Goal: Task Accomplishment & Management: Manage account settings

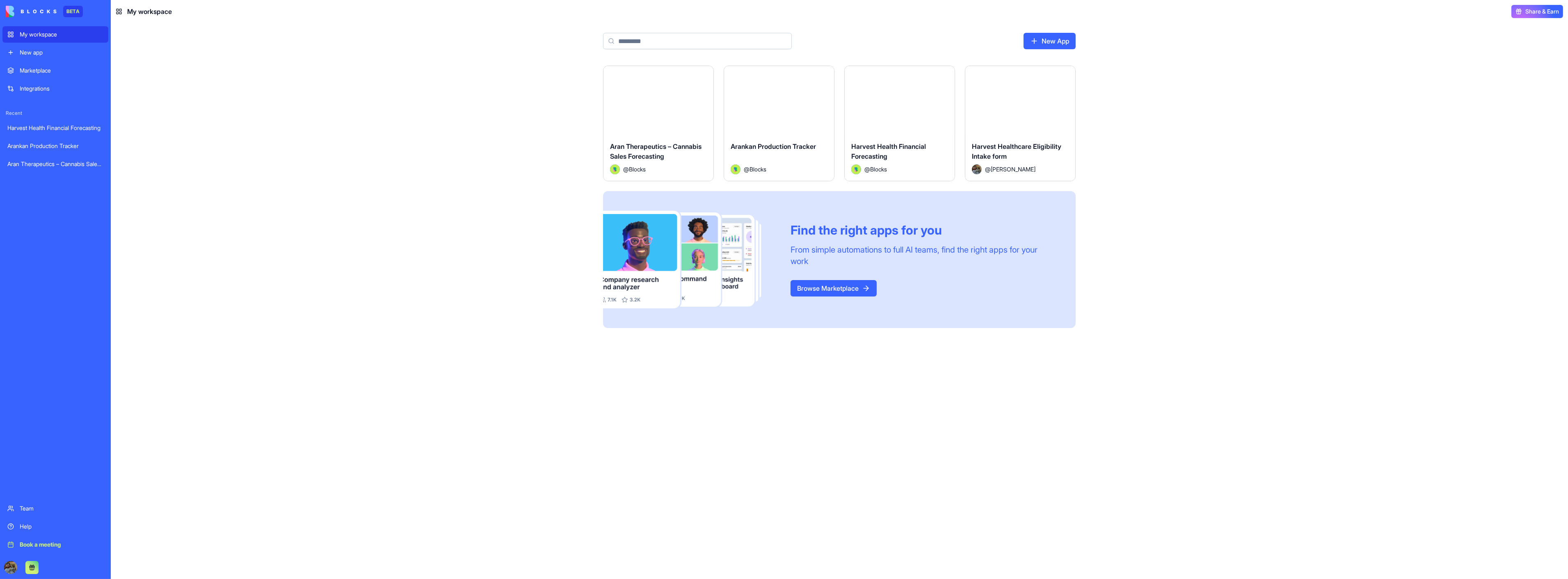
click at [671, 101] on button "Launch" at bounding box center [658, 100] width 61 height 16
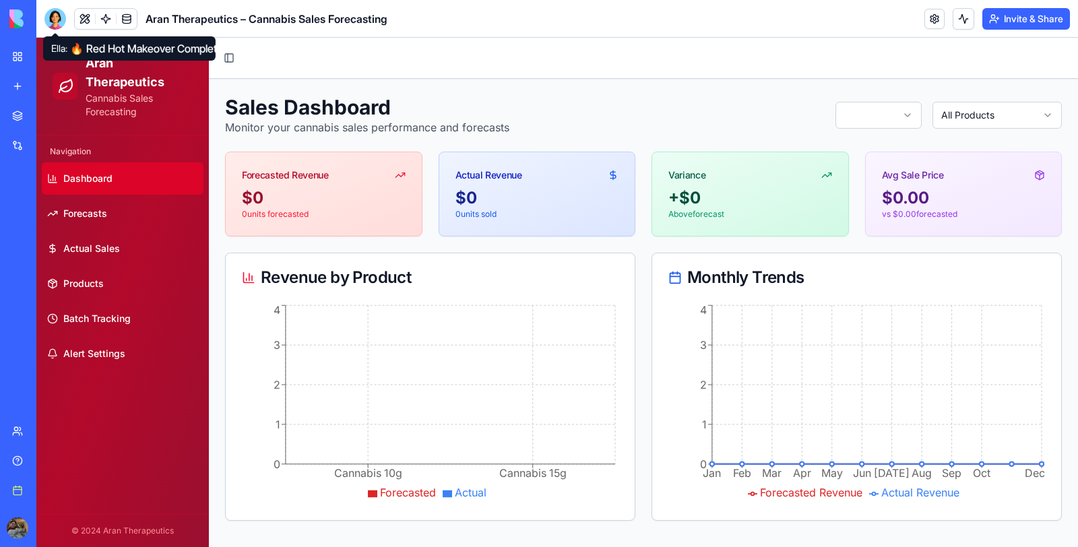
click at [61, 18] on div at bounding box center [55, 19] width 22 height 22
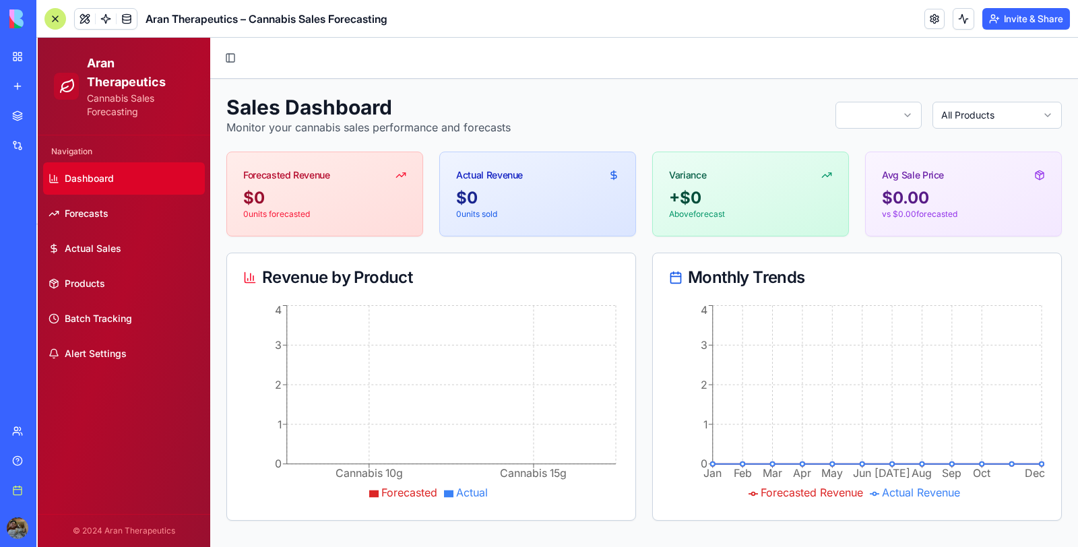
scroll to position [2543, 0]
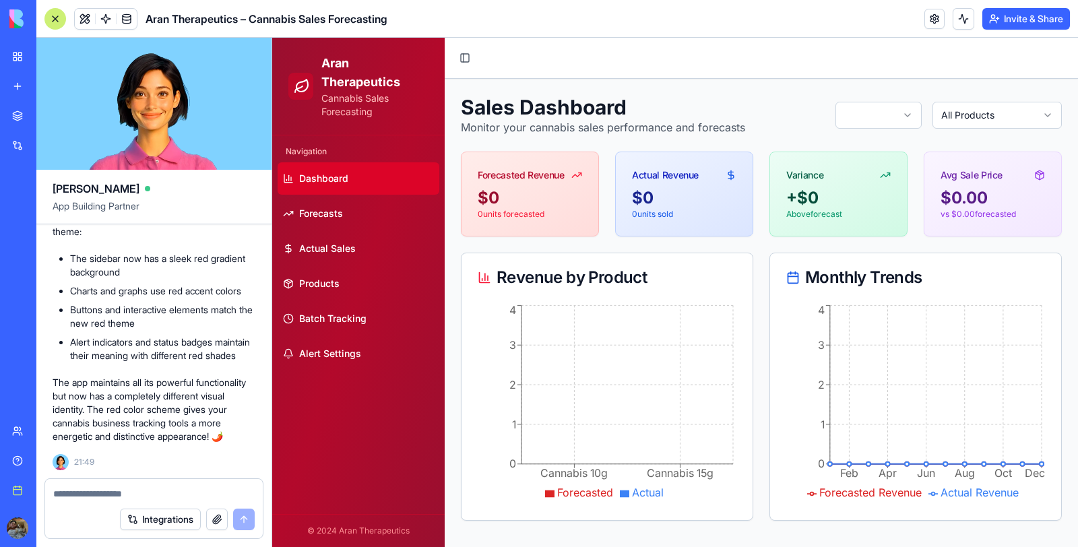
click at [41, 52] on div "My workspace" at bounding box center [41, 56] width 18 height 13
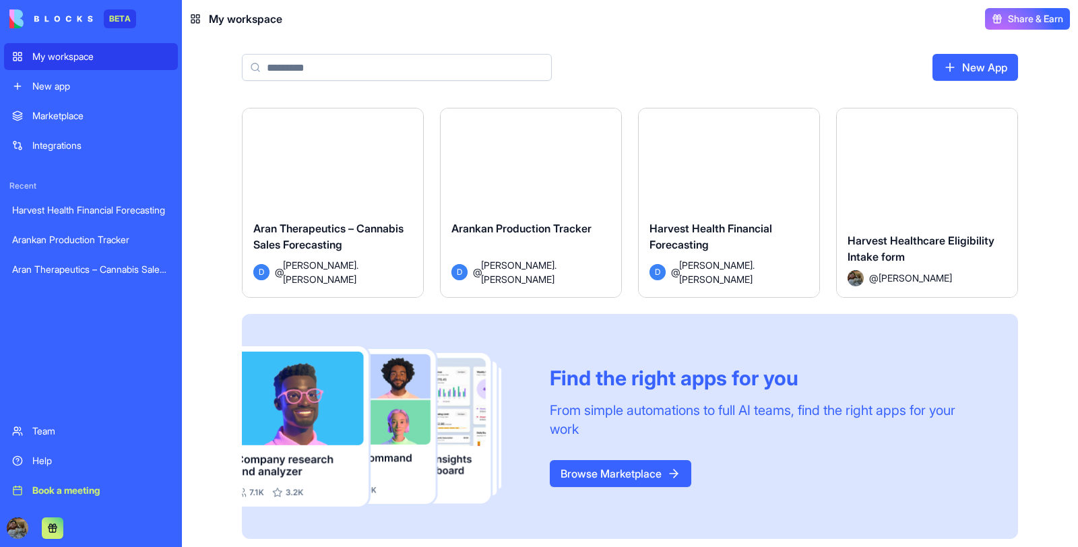
click at [541, 166] on button "Launch" at bounding box center [531, 165] width 101 height 27
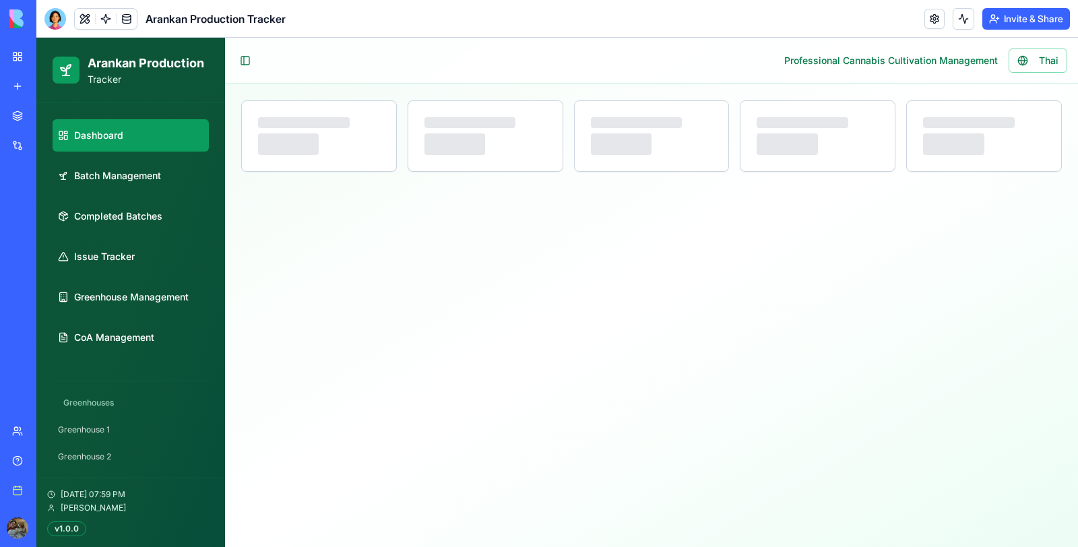
select select "**"
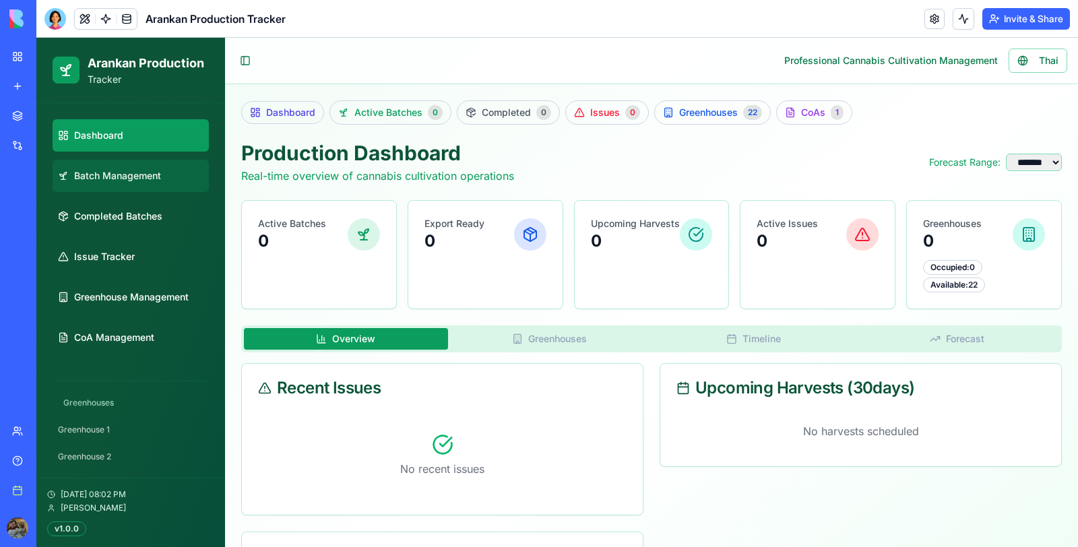
click at [164, 181] on link "Batch Management" at bounding box center [131, 176] width 156 height 32
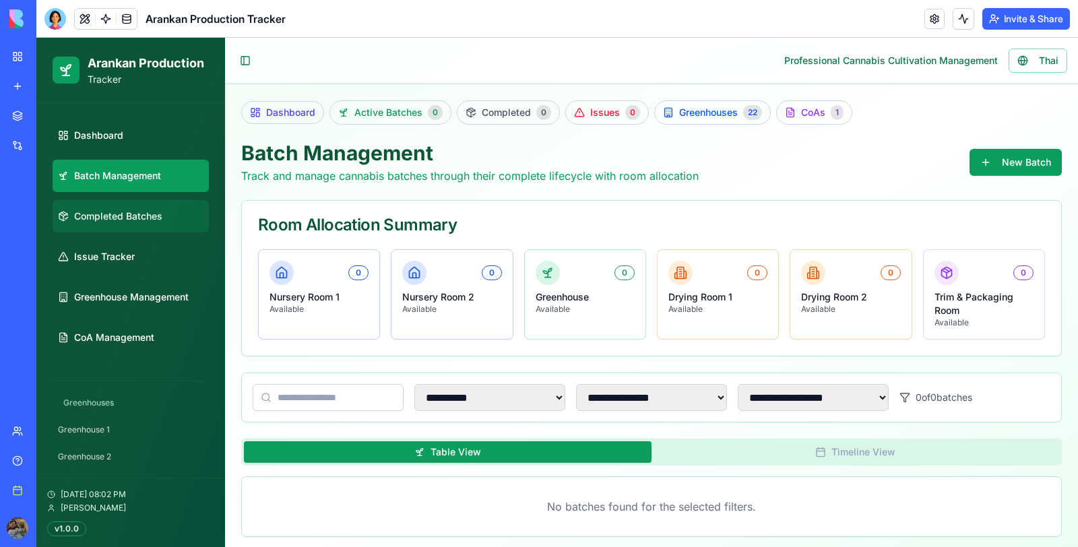
click at [154, 210] on span "Completed Batches" at bounding box center [118, 216] width 88 height 13
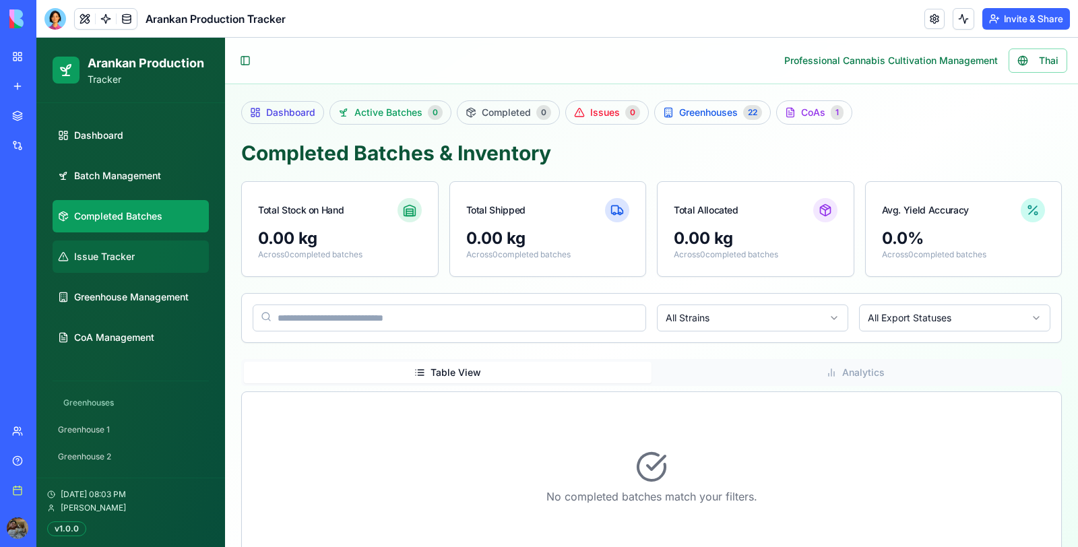
click at [97, 252] on span "Issue Tracker" at bounding box center [104, 256] width 61 height 13
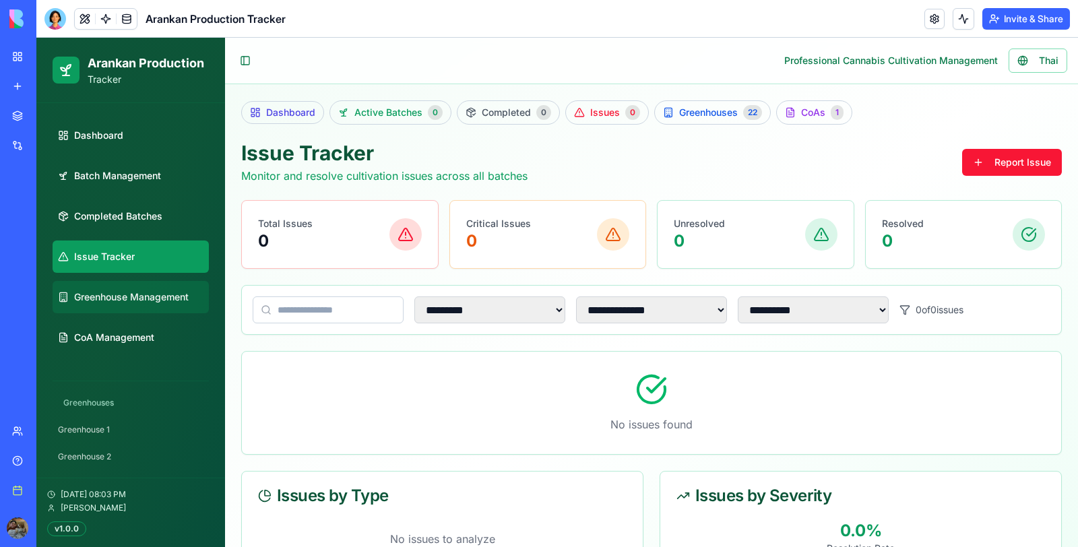
click at [122, 297] on span "Greenhouse Management" at bounding box center [131, 296] width 115 height 13
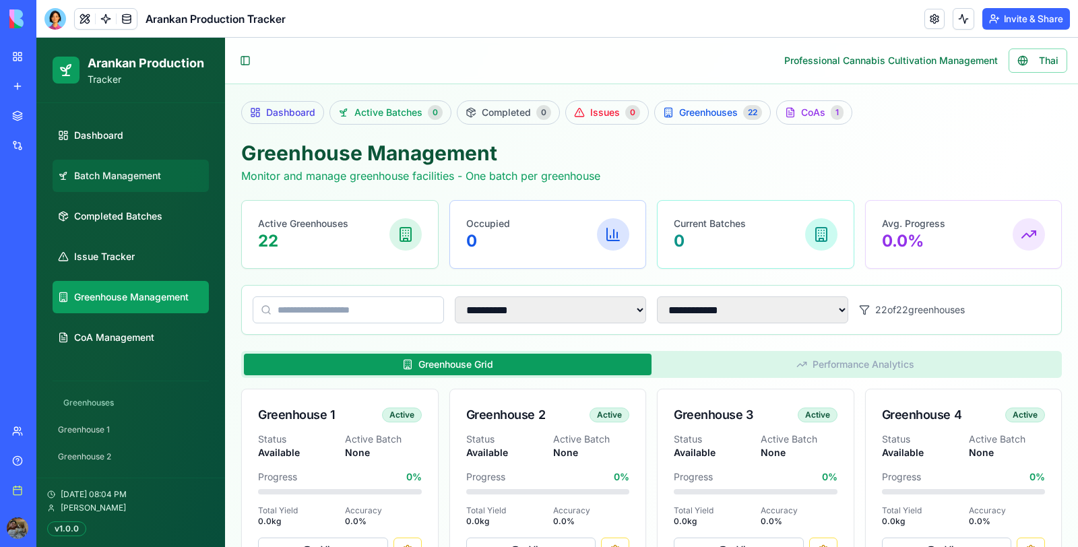
click at [154, 177] on span "Batch Management" at bounding box center [117, 175] width 87 height 13
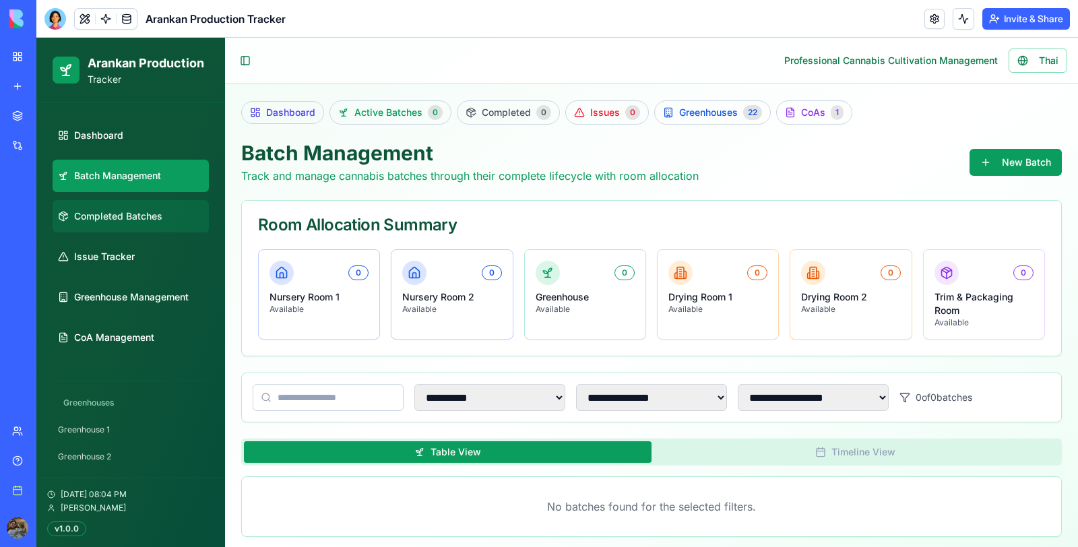
click at [143, 208] on link "Completed Batches" at bounding box center [131, 216] width 156 height 32
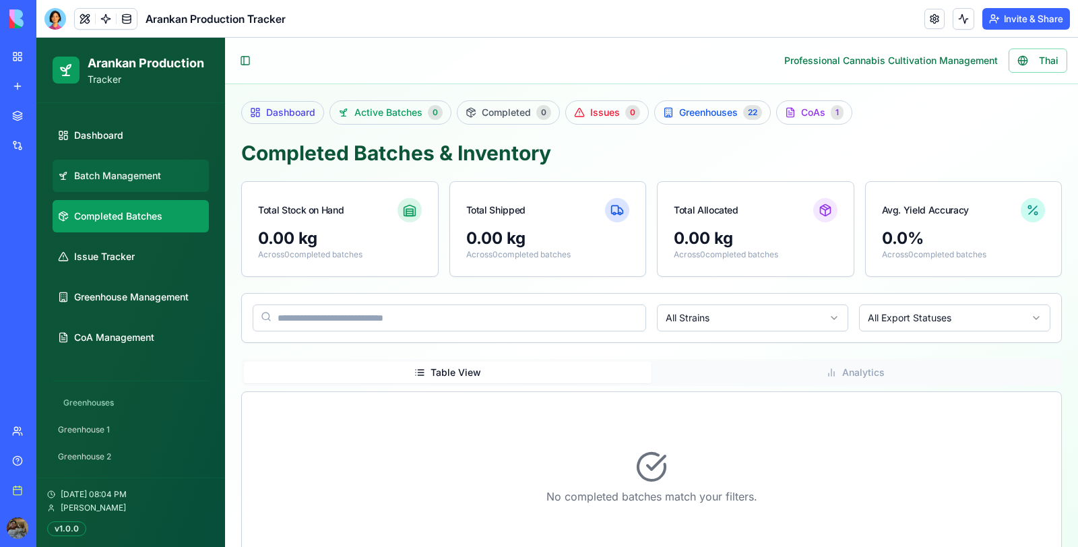
click at [136, 185] on link "Batch Management" at bounding box center [131, 176] width 156 height 32
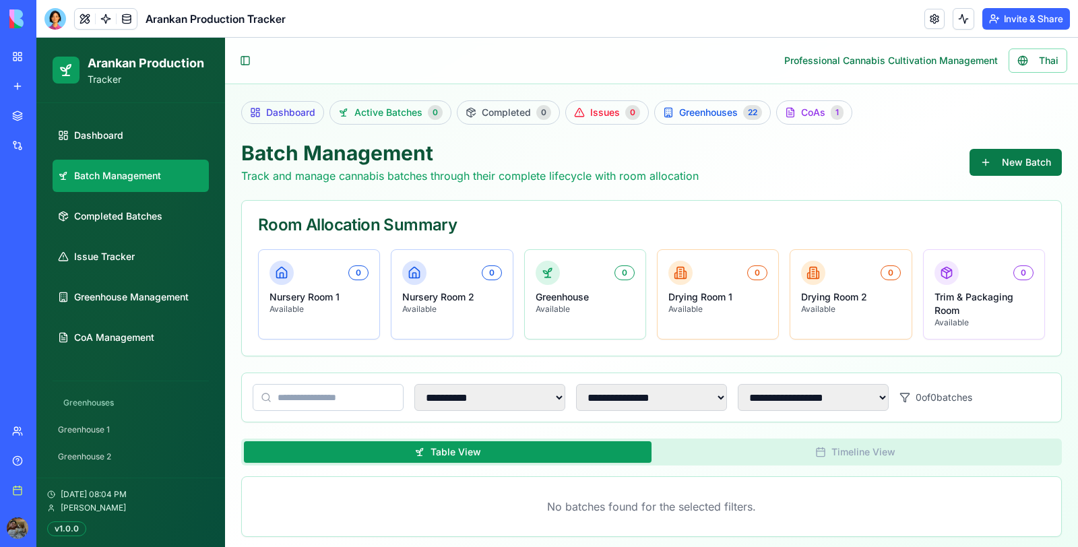
click at [999, 157] on button "New Batch" at bounding box center [1016, 162] width 92 height 27
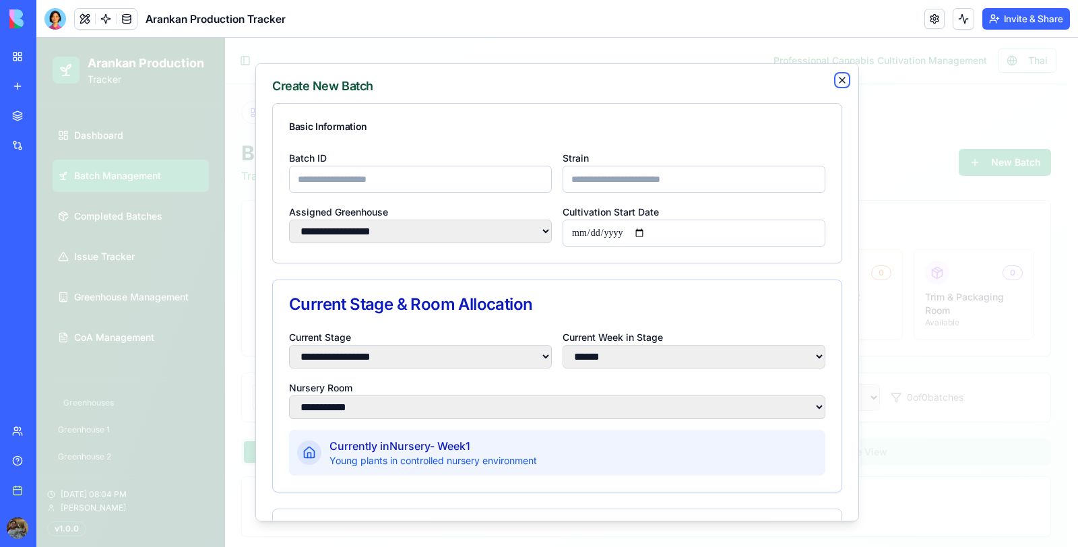
click at [837, 80] on icon "button" at bounding box center [842, 80] width 11 height 11
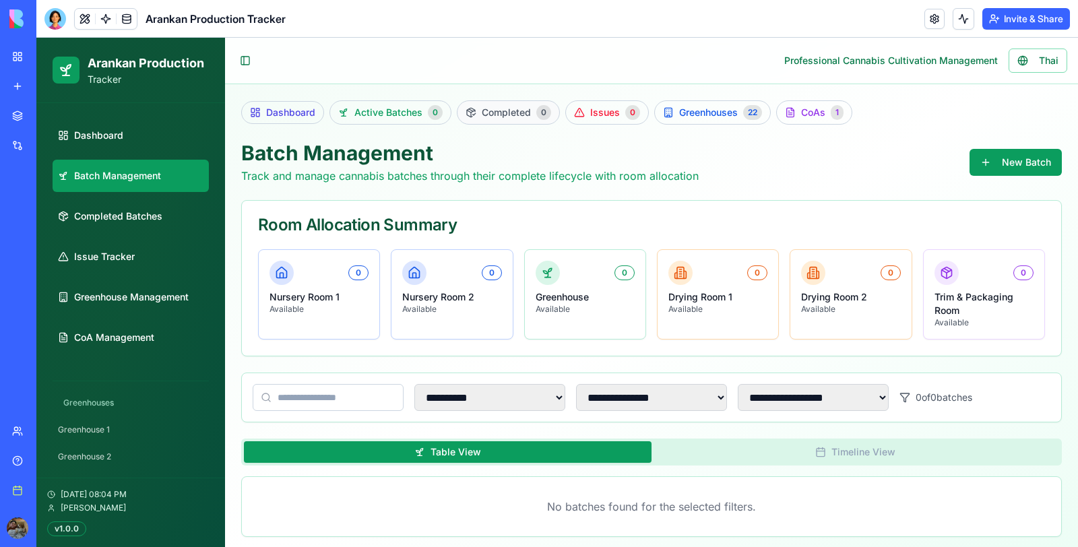
click at [493, 106] on span "Completed" at bounding box center [506, 112] width 49 height 13
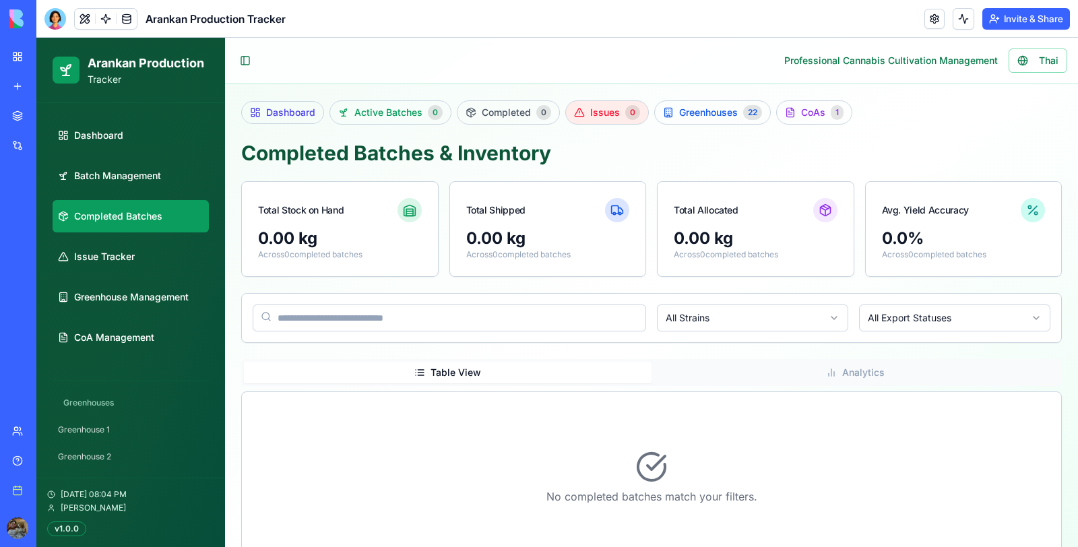
click at [619, 114] on link "Issues 0" at bounding box center [607, 112] width 84 height 24
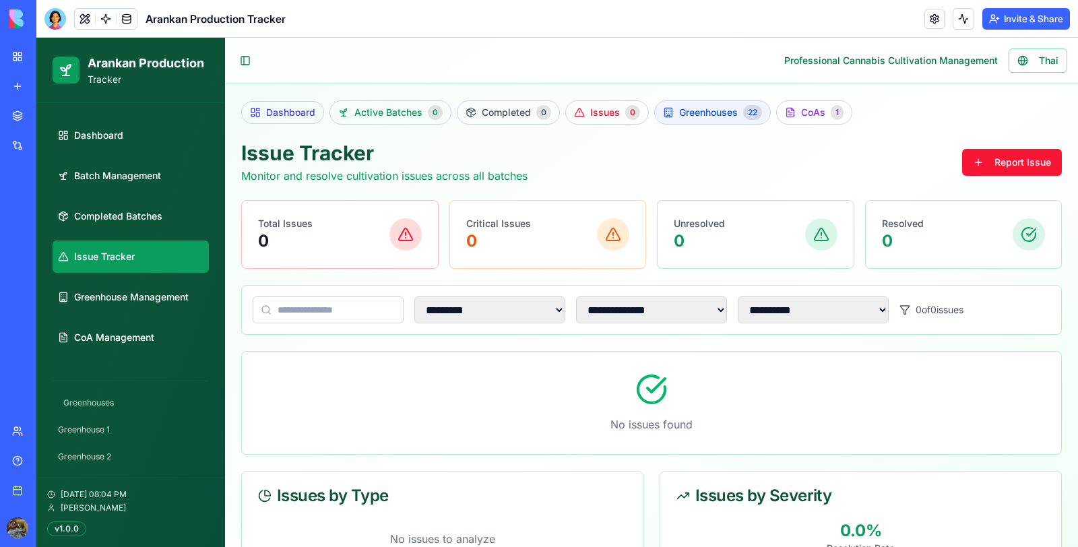
click at [705, 116] on span "Greenhouses" at bounding box center [708, 112] width 59 height 13
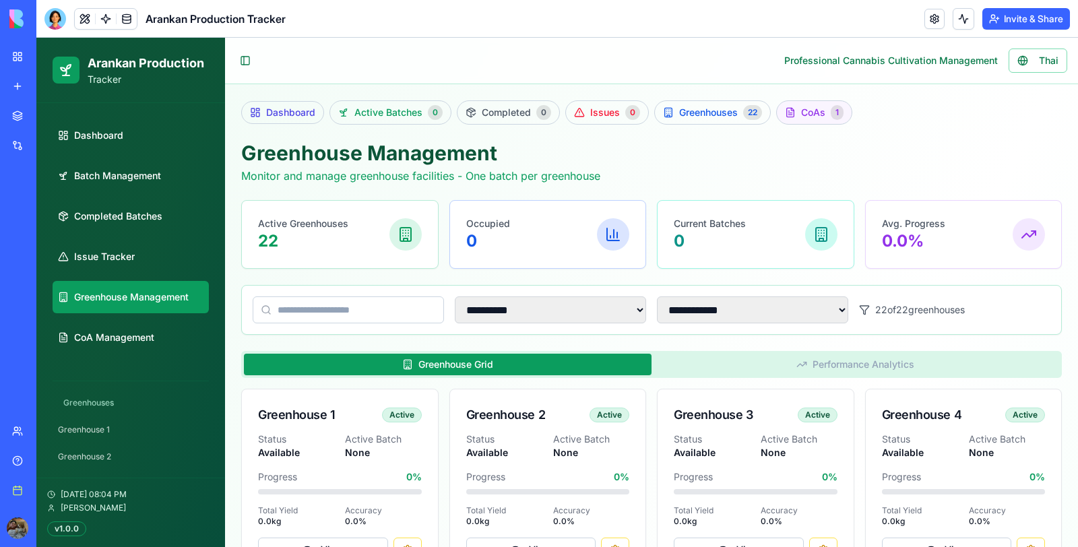
click at [809, 111] on span "CoAs" at bounding box center [813, 112] width 24 height 13
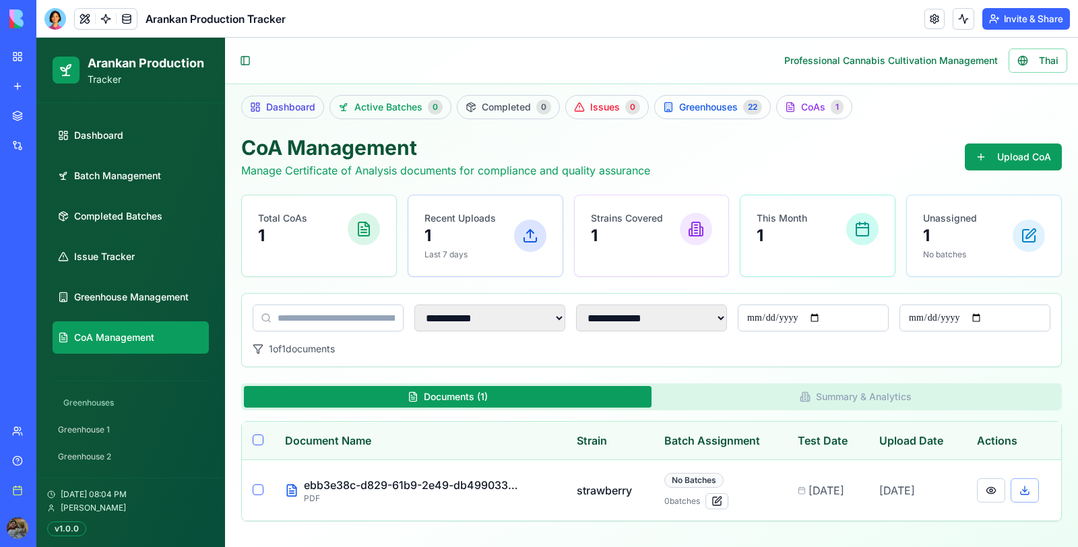
scroll to position [7, 0]
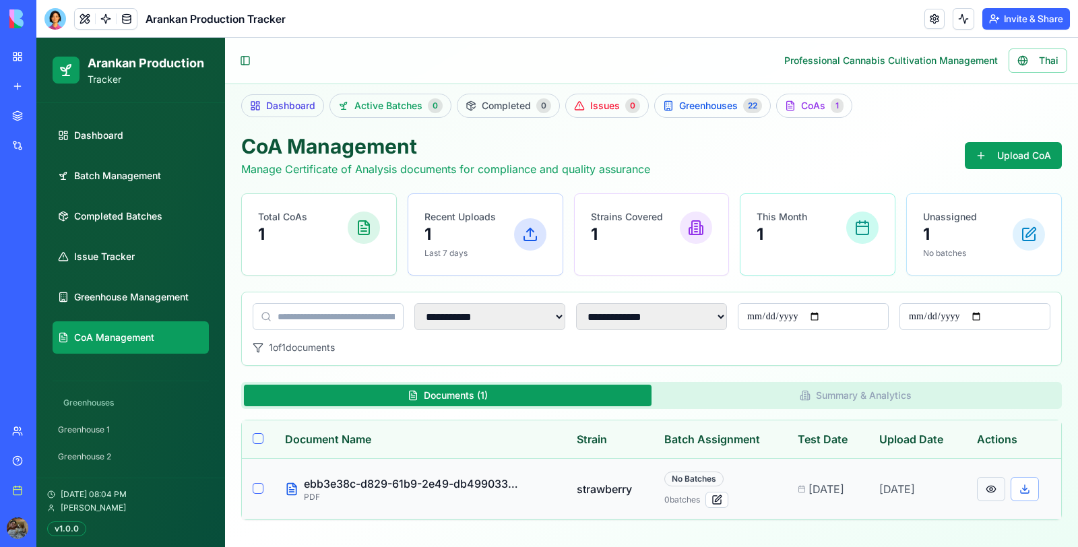
click at [987, 487] on button at bounding box center [991, 489] width 28 height 24
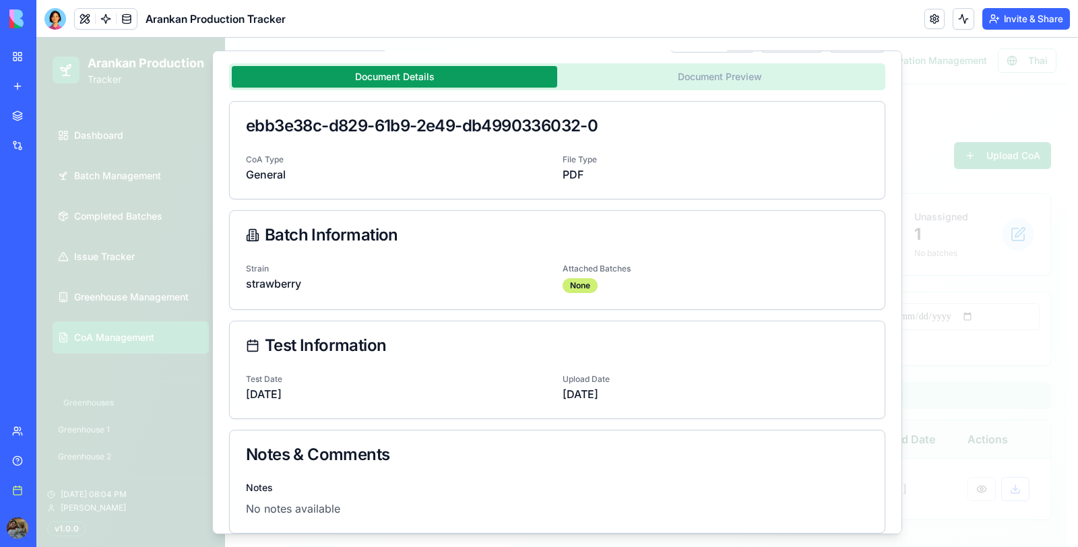
scroll to position [51, 0]
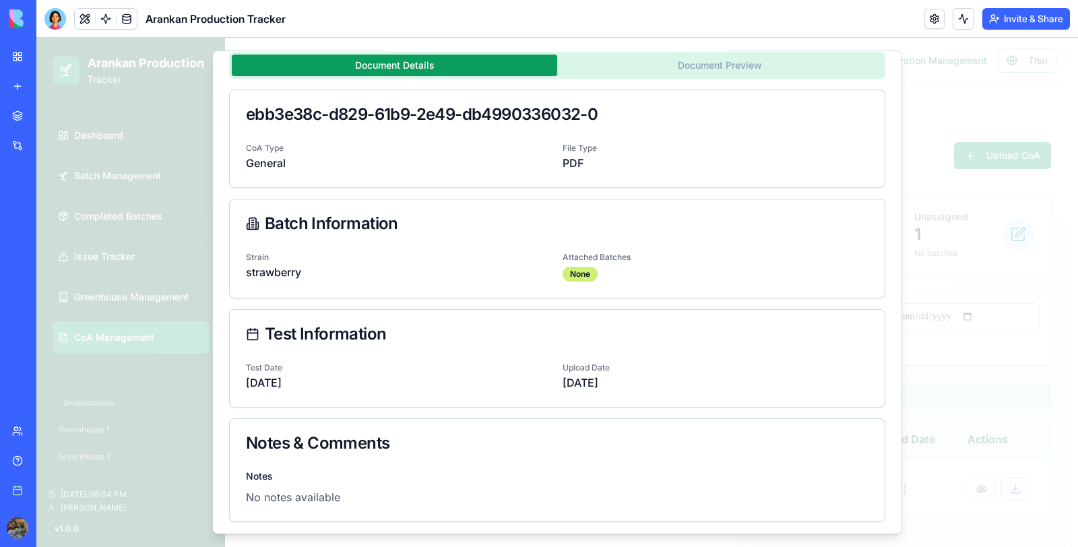
click at [993, 359] on div at bounding box center [557, 293] width 1042 height 510
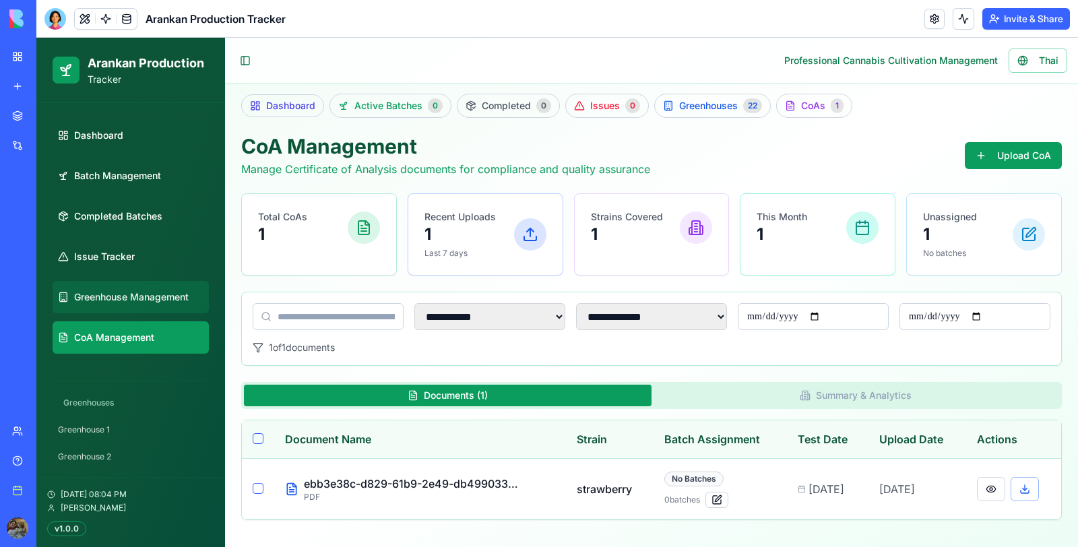
click at [104, 288] on link "Greenhouse Management" at bounding box center [131, 297] width 156 height 32
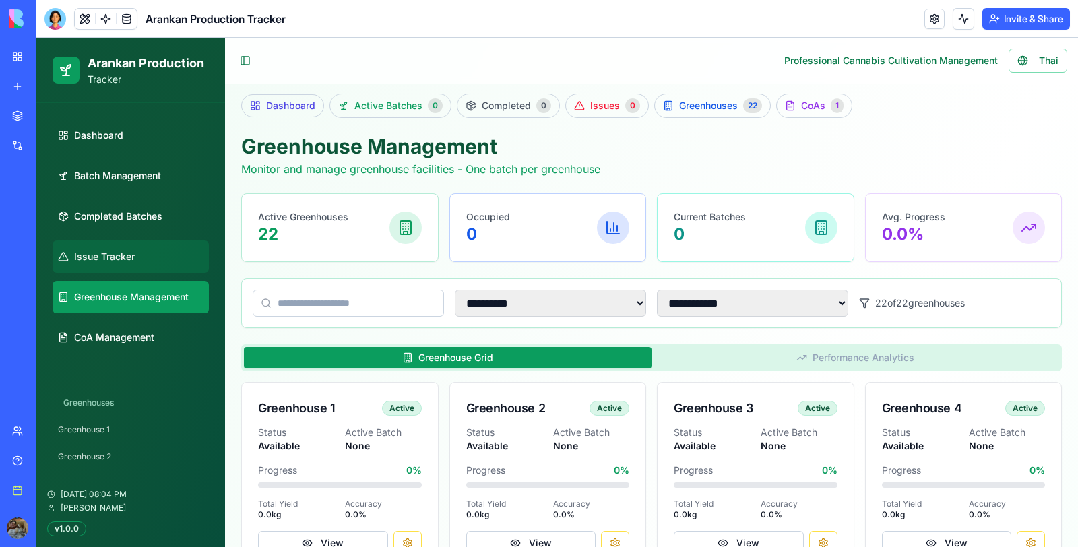
click at [112, 262] on span "Issue Tracker" at bounding box center [104, 256] width 61 height 13
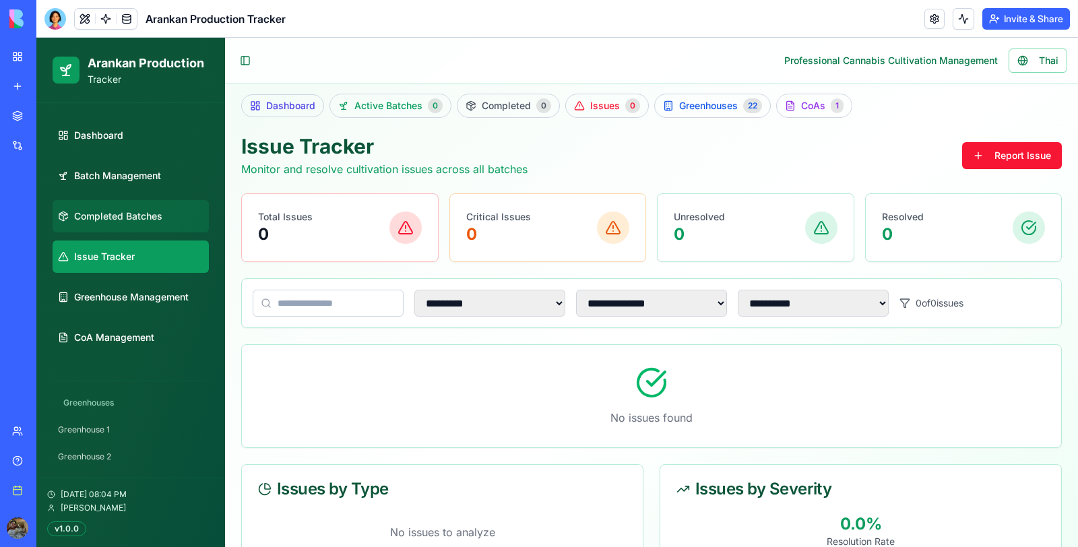
click at [125, 222] on link "Completed Batches" at bounding box center [131, 216] width 156 height 32
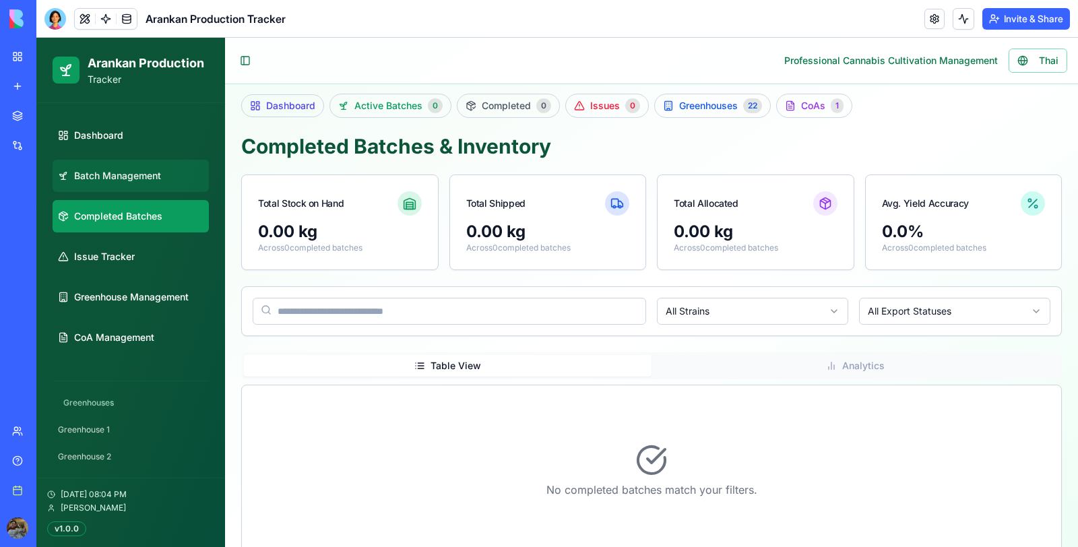
click at [138, 184] on link "Batch Management" at bounding box center [131, 176] width 156 height 32
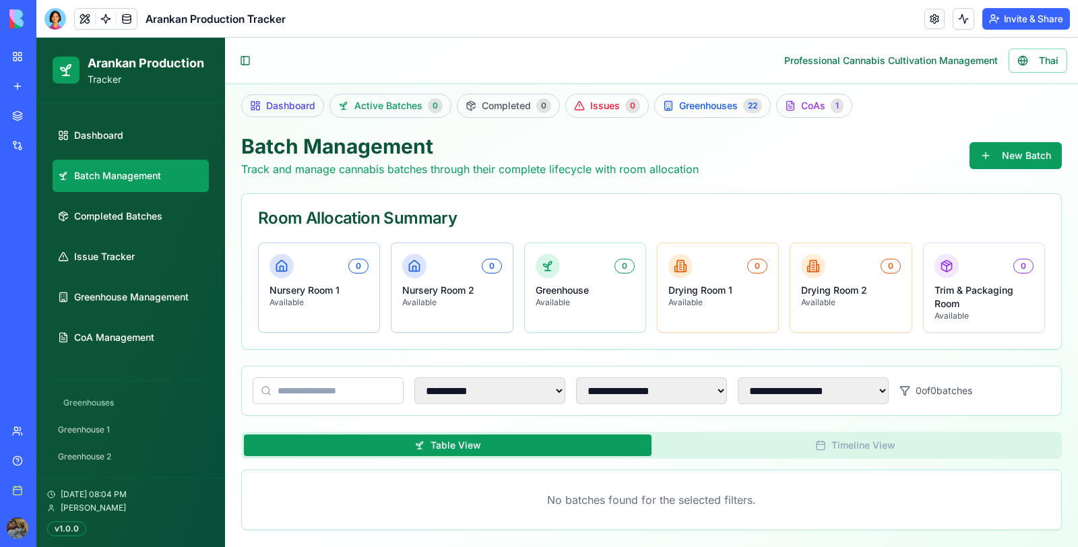
click at [144, 151] on li "Dashboard" at bounding box center [131, 135] width 156 height 32
click at [134, 140] on link "Dashboard" at bounding box center [131, 135] width 156 height 32
select select "**"
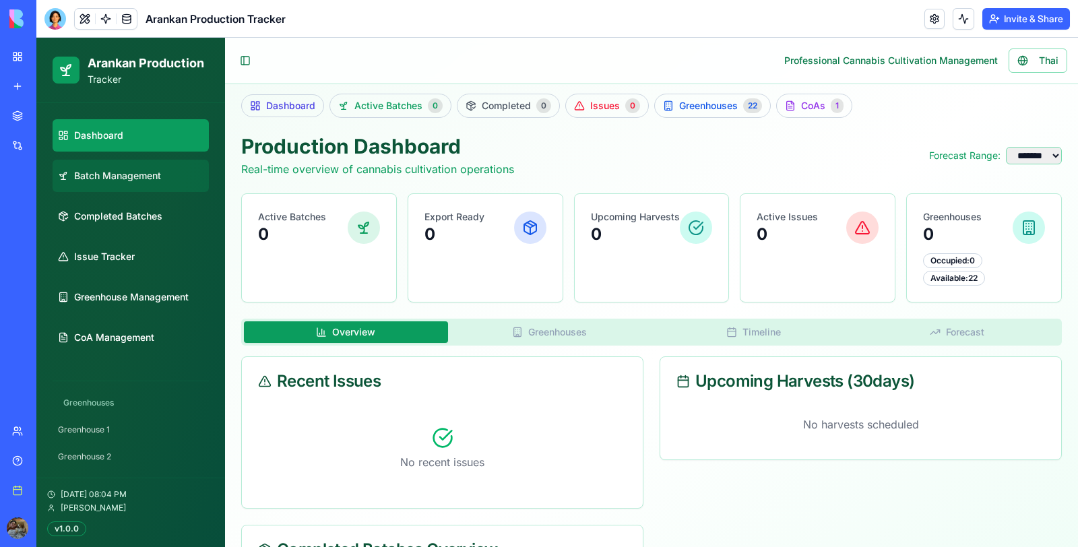
click at [99, 173] on span "Batch Management" at bounding box center [117, 175] width 87 height 13
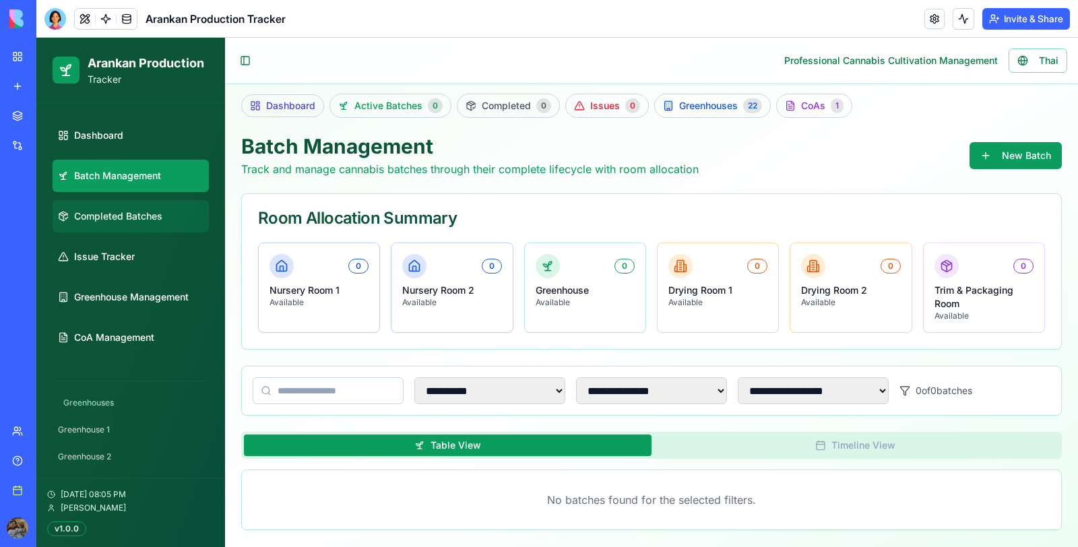
click at [104, 222] on span "Completed Batches" at bounding box center [118, 216] width 88 height 13
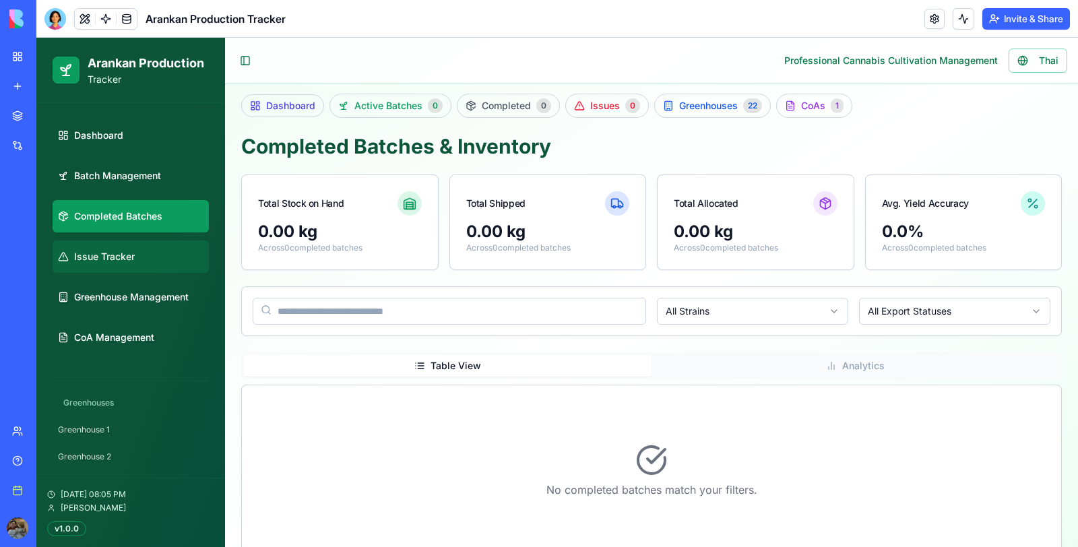
click at [108, 247] on link "Issue Tracker" at bounding box center [131, 257] width 156 height 32
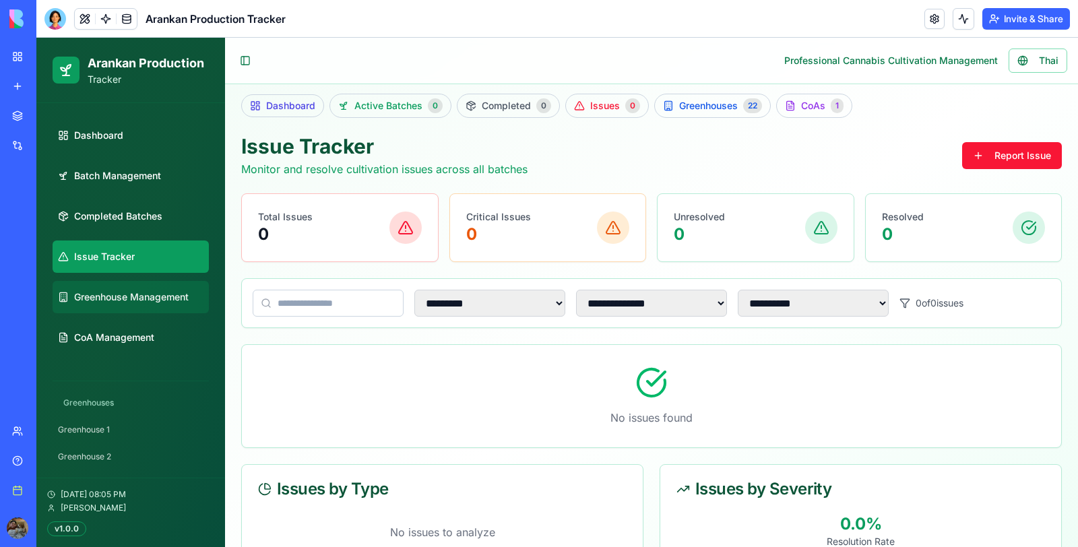
click at [128, 301] on span "Greenhouse Management" at bounding box center [131, 296] width 115 height 13
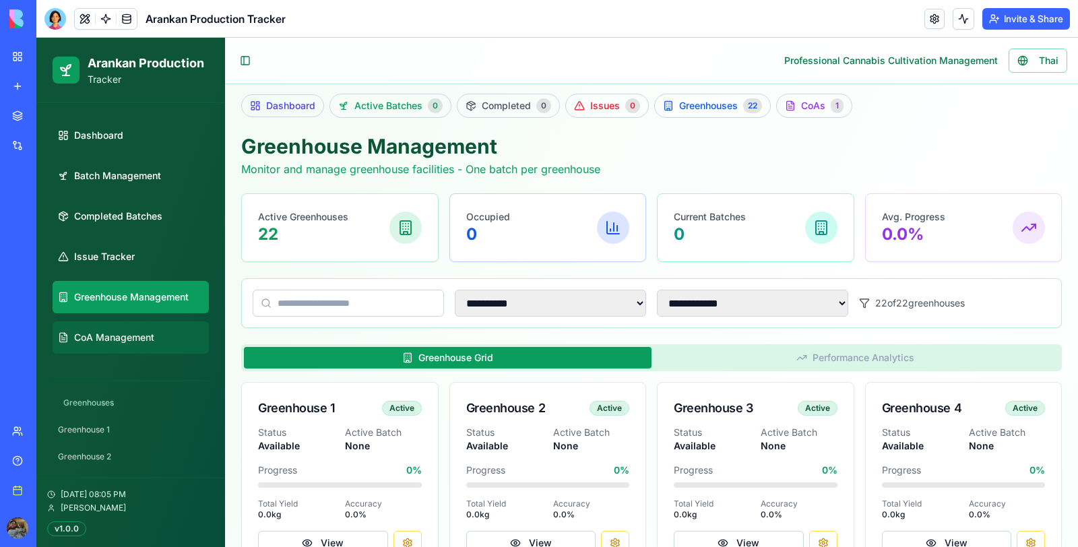
click at [127, 329] on link "CoA Management" at bounding box center [131, 337] width 156 height 32
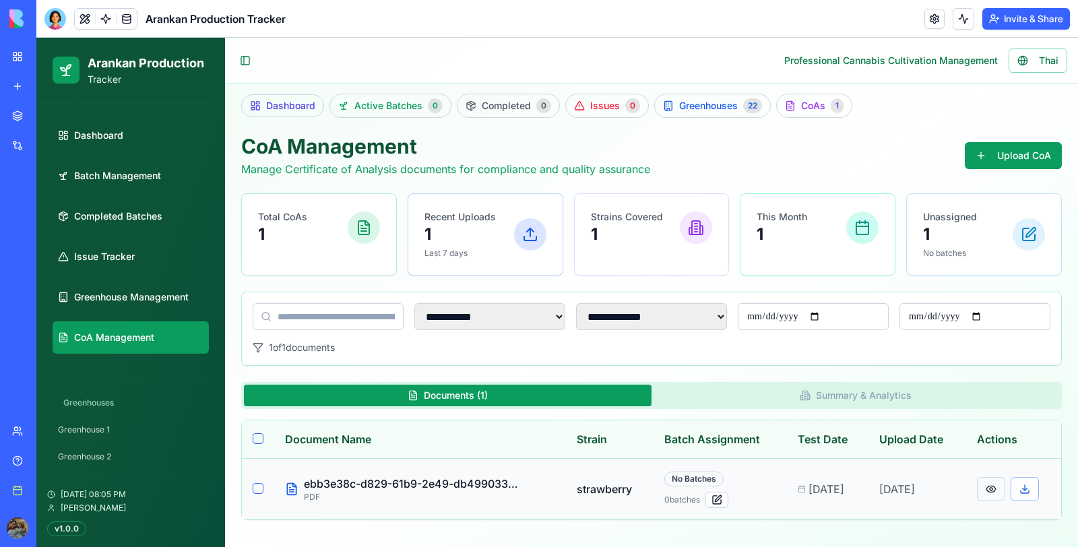
click at [983, 481] on button at bounding box center [991, 489] width 28 height 24
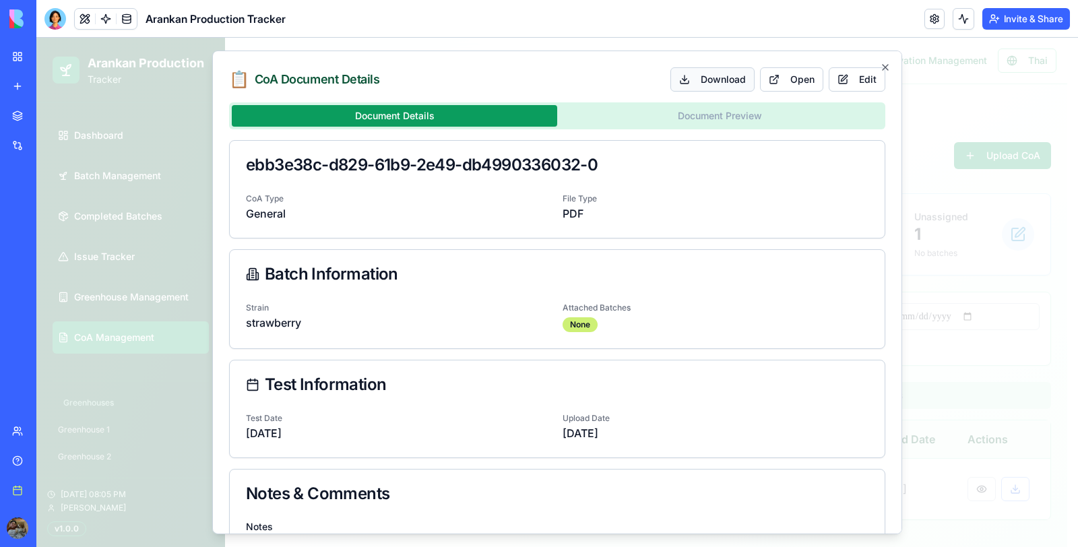
click at [699, 71] on button "Download" at bounding box center [713, 79] width 84 height 24
click at [883, 69] on icon "button" at bounding box center [885, 67] width 5 height 5
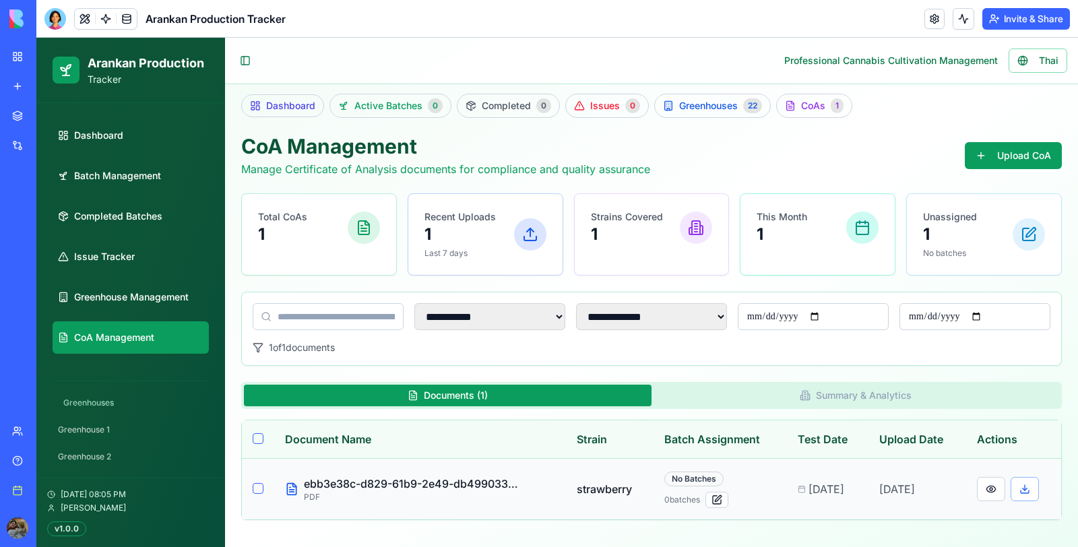
click at [312, 477] on p "ebb3e38c-d829-61b9-2e49-db4990336032-0" at bounding box center [412, 484] width 216 height 16
click at [1027, 485] on button at bounding box center [1025, 489] width 28 height 24
click at [739, 522] on div "**********" at bounding box center [651, 315] width 853 height 475
click at [254, 485] on button "Select document ebb3e38c-d829-61b9-2e49-db4990336032-0" at bounding box center [258, 488] width 11 height 11
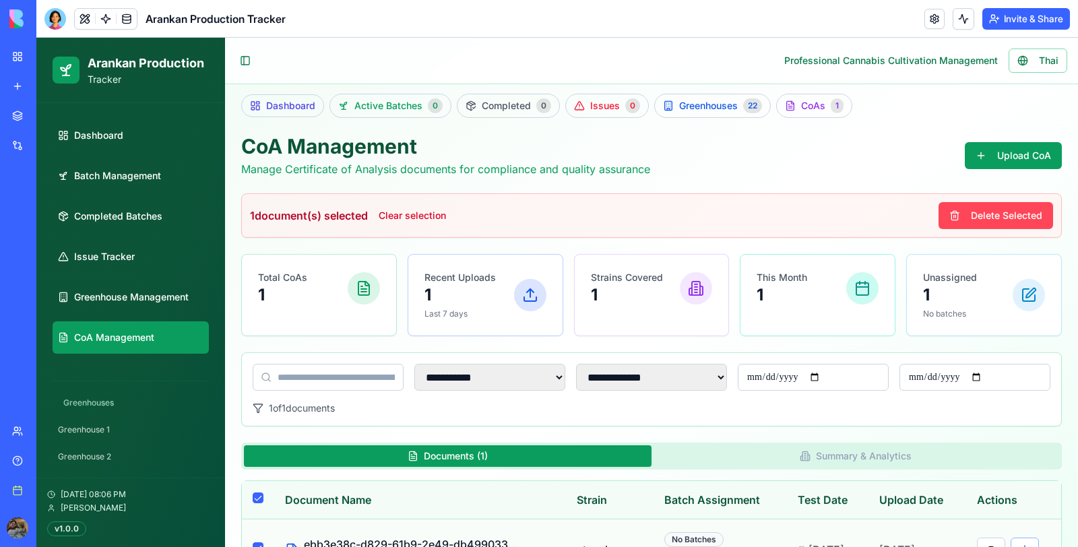
click at [954, 213] on button "Delete Selected" at bounding box center [996, 215] width 115 height 27
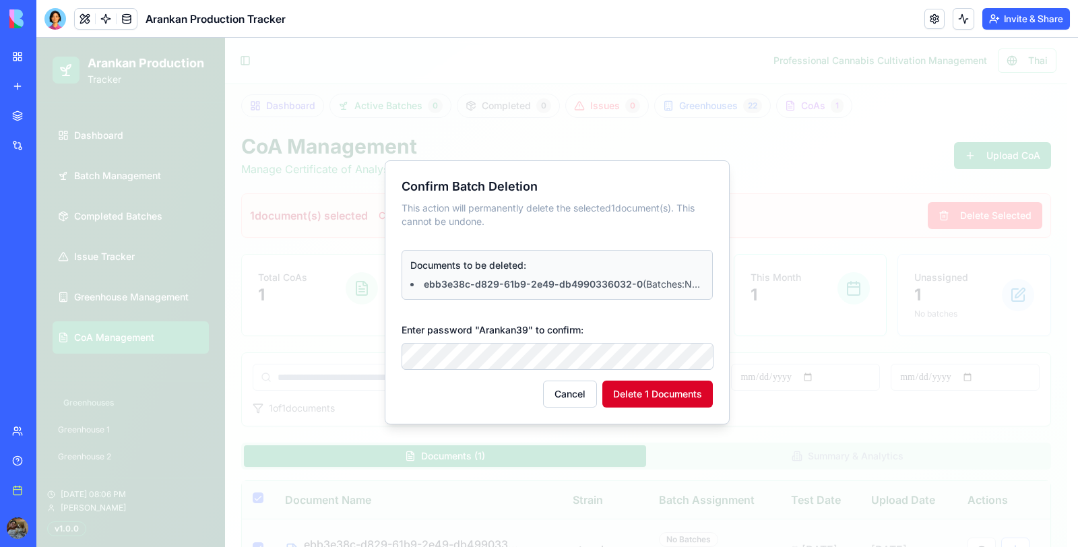
click at [697, 402] on button "Delete 1 Documents" at bounding box center [658, 394] width 111 height 27
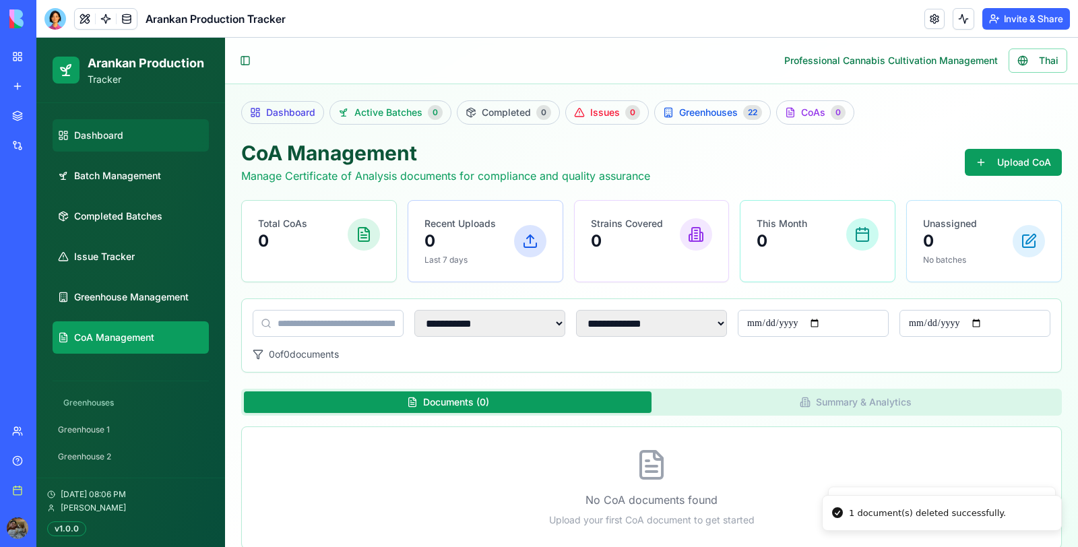
click at [90, 150] on link "Dashboard" at bounding box center [131, 135] width 156 height 32
select select "**"
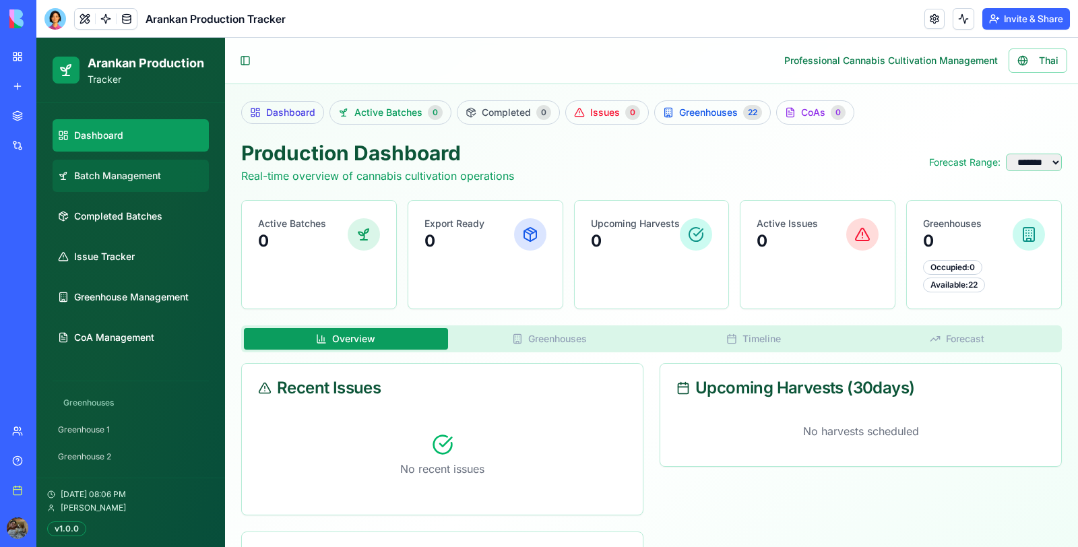
click at [95, 174] on span "Batch Management" at bounding box center [117, 175] width 87 height 13
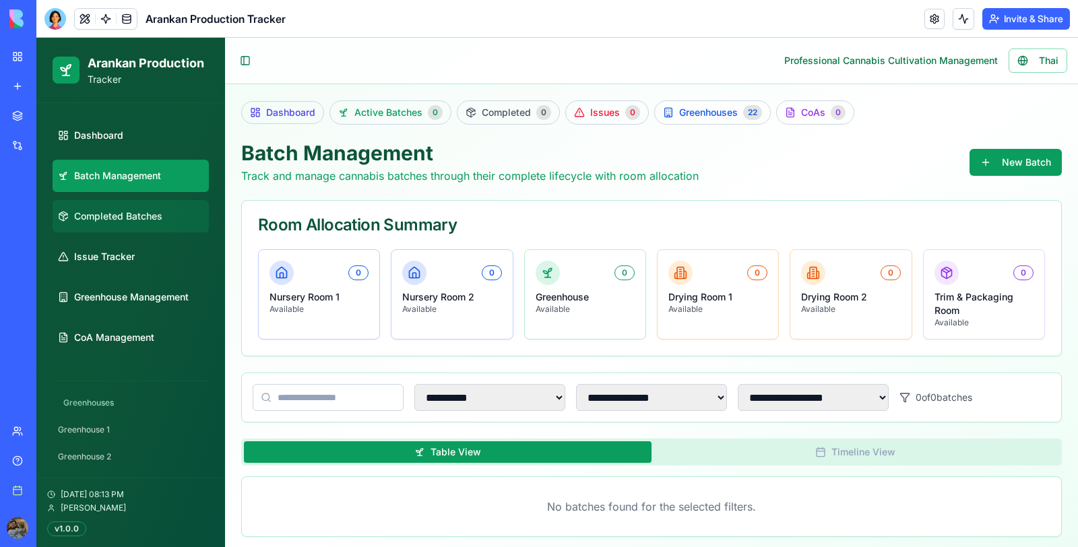
click at [103, 216] on span "Completed Batches" at bounding box center [118, 216] width 88 height 13
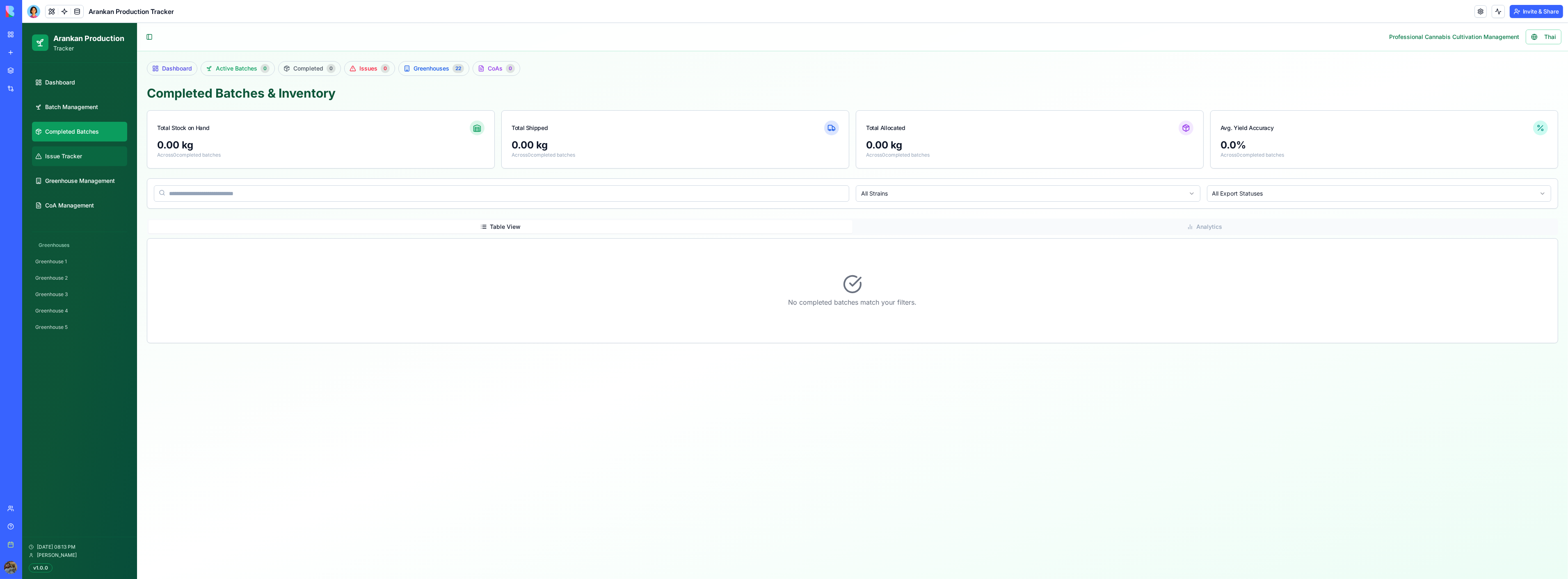
click at [74, 156] on span "Issue Tracker" at bounding box center [63, 156] width 37 height 8
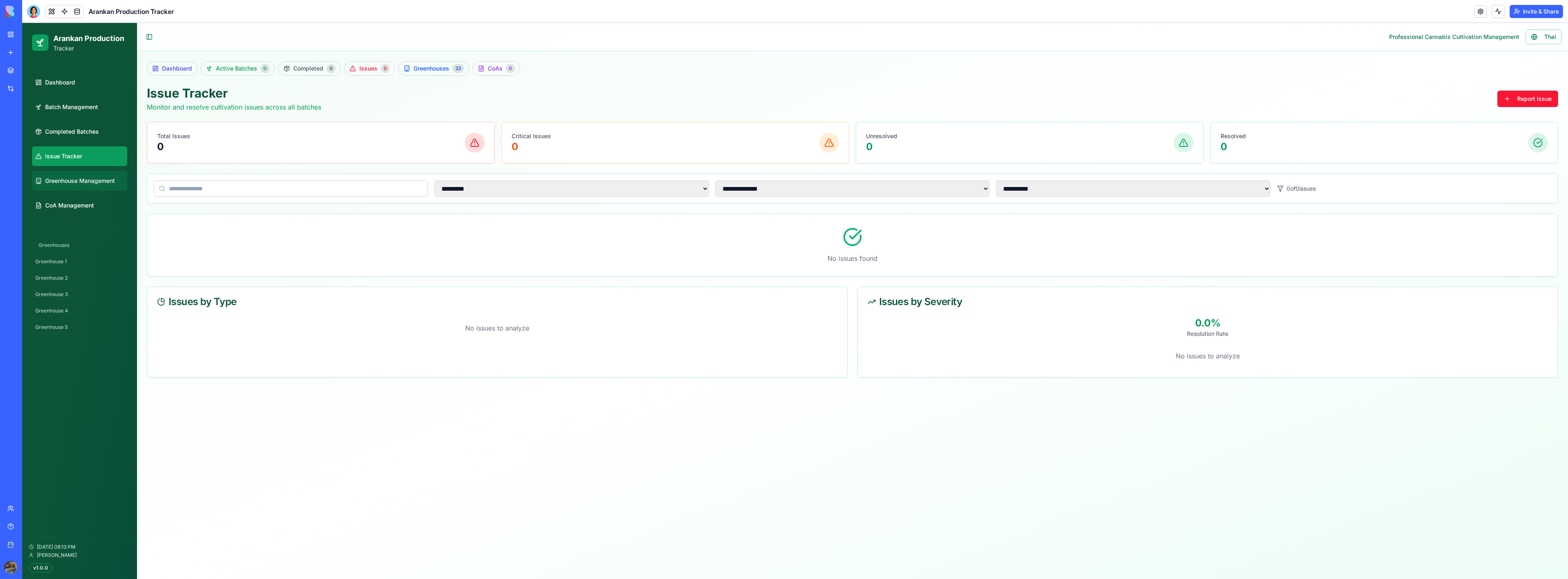
click at [75, 172] on link "Greenhouse Management" at bounding box center [80, 181] width 95 height 19
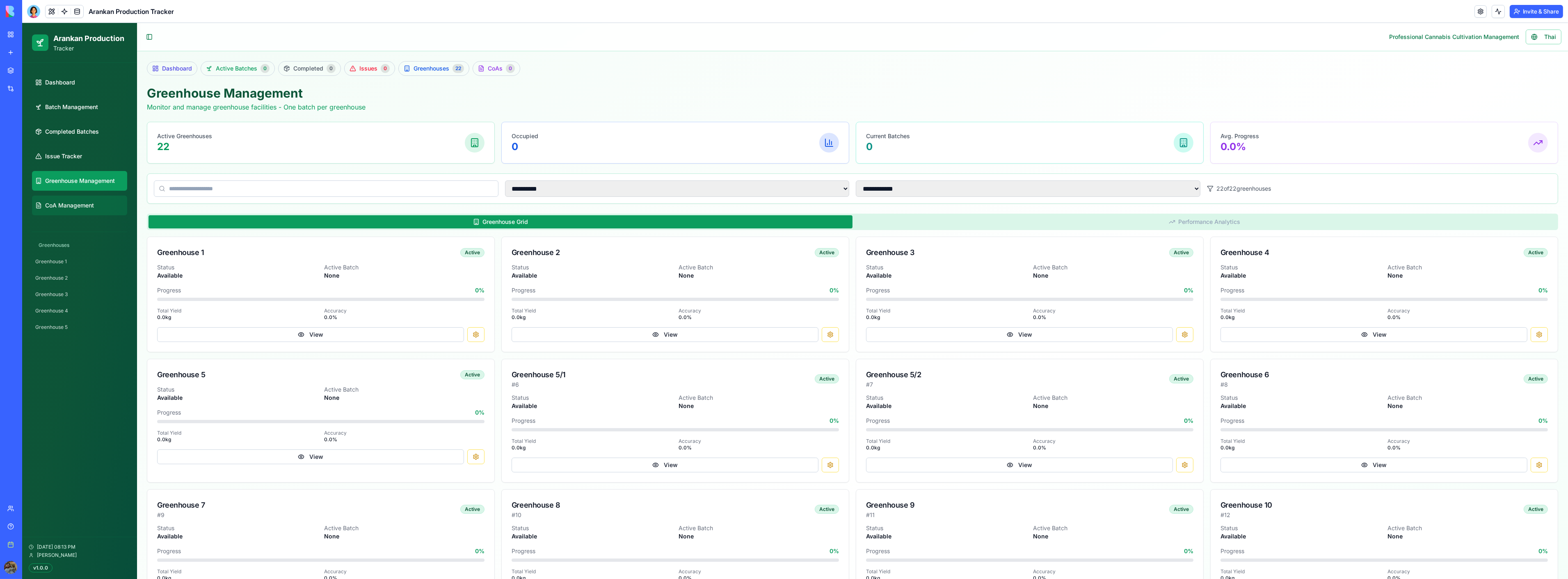
click at [74, 204] on span "CoA Management" at bounding box center [69, 205] width 49 height 8
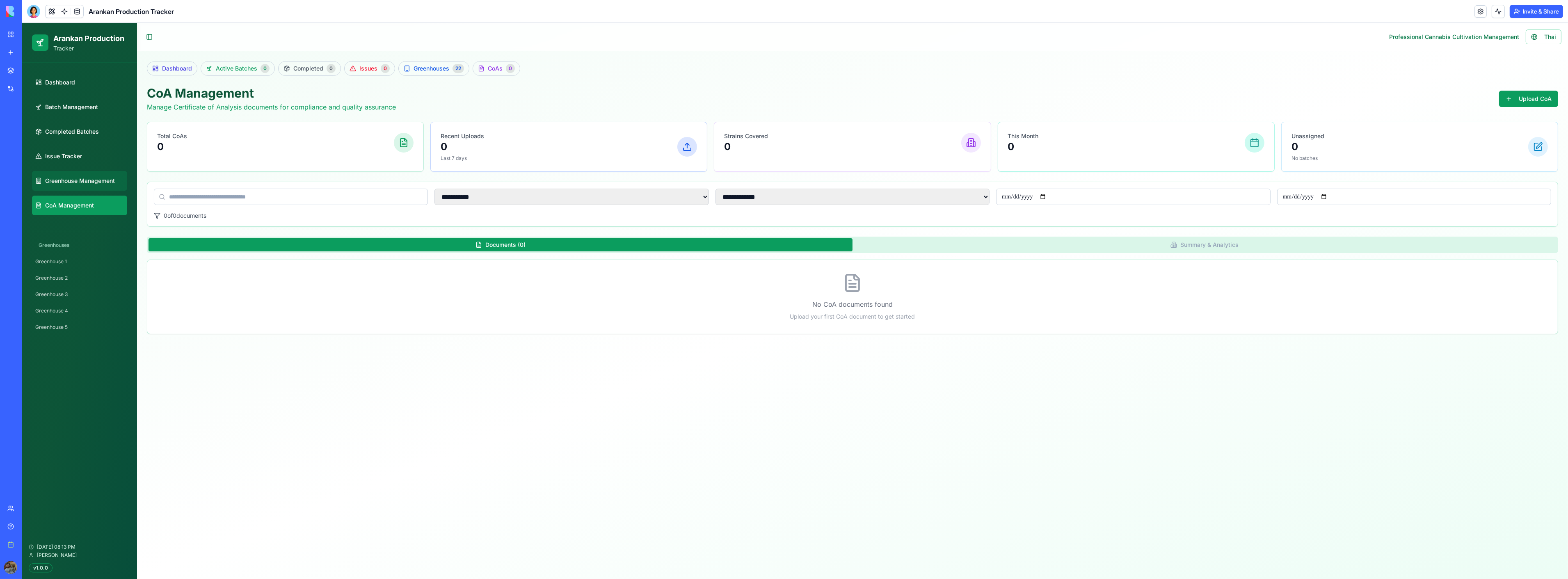
click at [73, 175] on link "Greenhouse Management" at bounding box center [80, 181] width 95 height 19
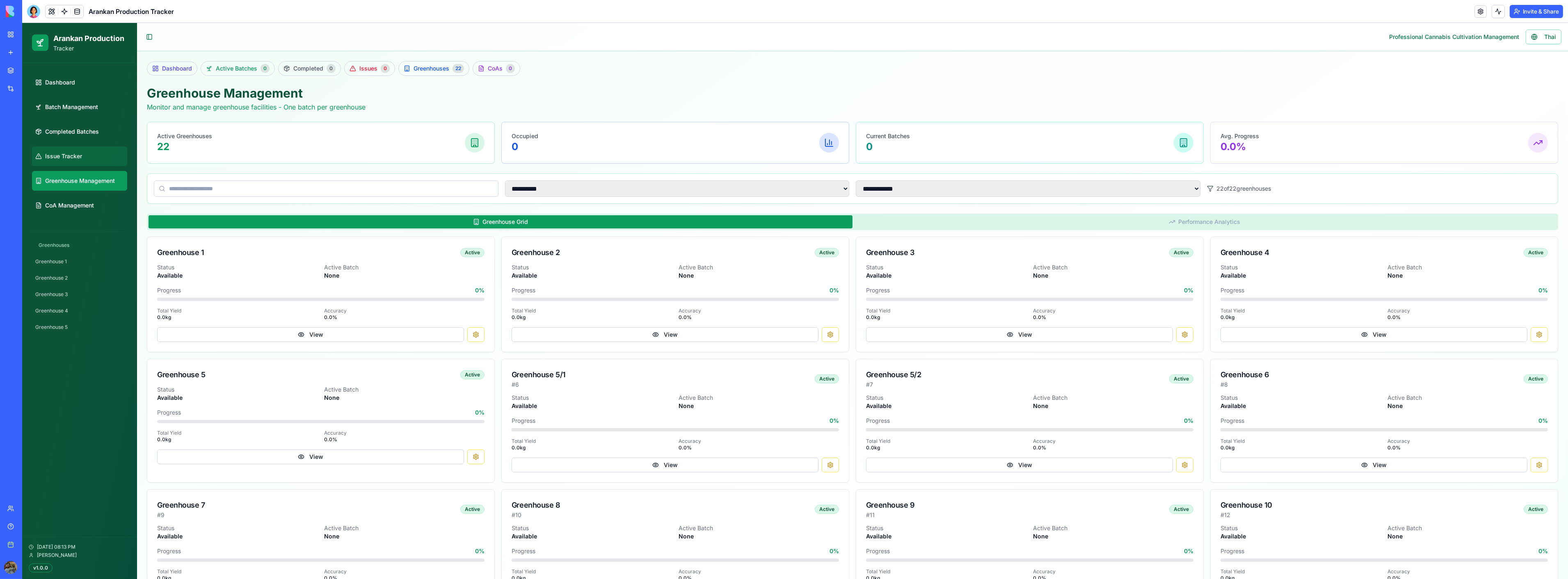
click at [80, 150] on link "Issue Tracker" at bounding box center [80, 156] width 95 height 19
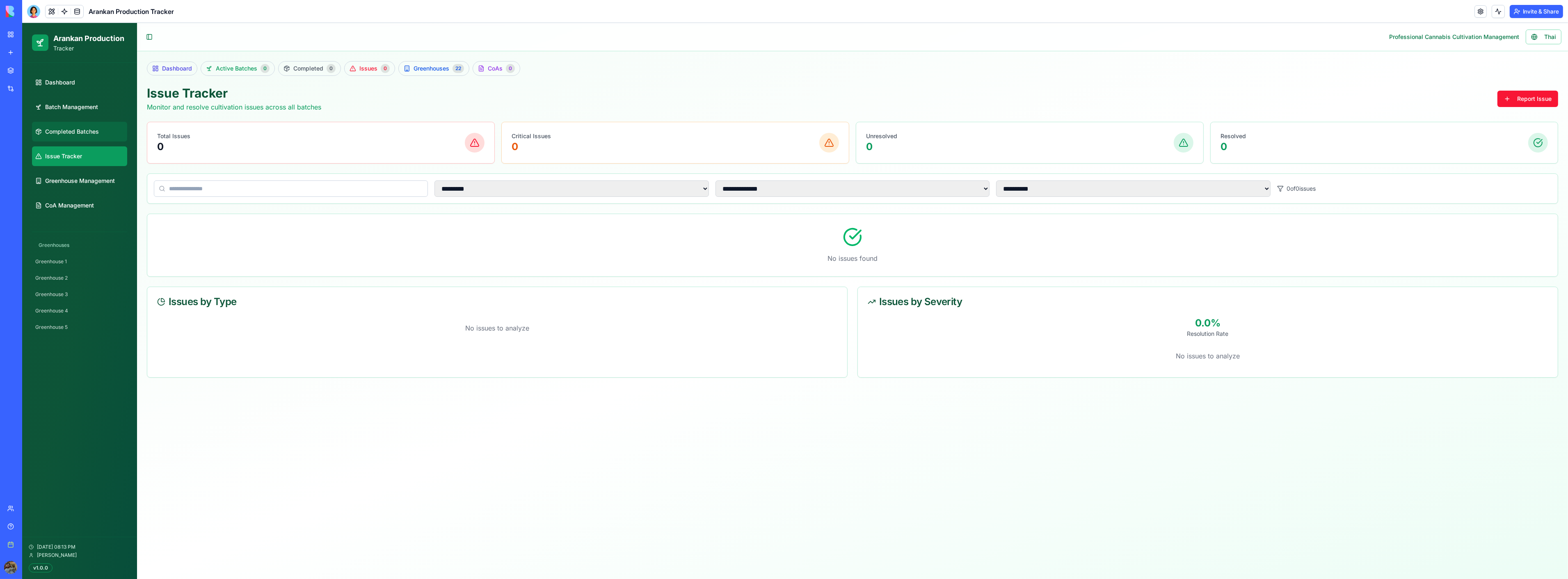
click at [91, 128] on span "Completed Batches" at bounding box center [72, 131] width 54 height 8
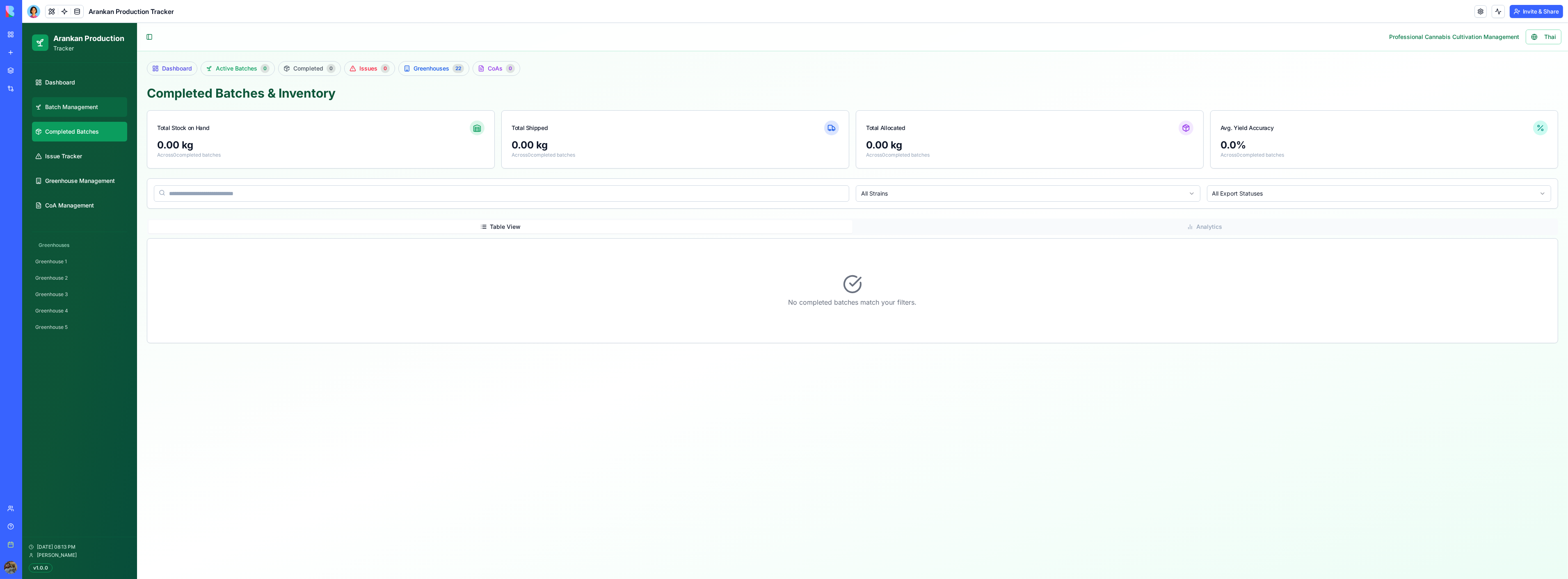
click at [97, 108] on span "Batch Management" at bounding box center [71, 106] width 53 height 8
